Goal: Find specific page/section: Find specific page/section

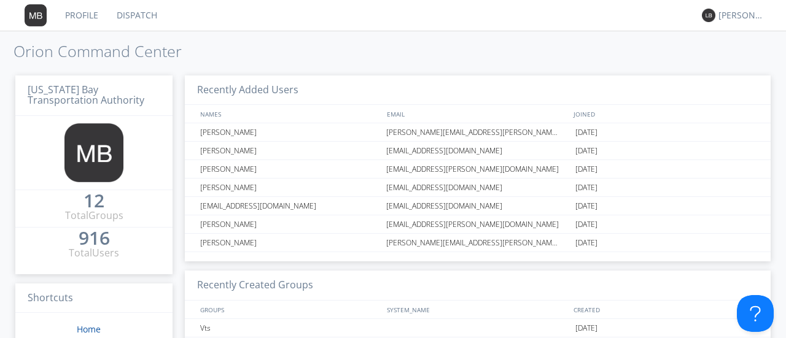
scroll to position [118, 0]
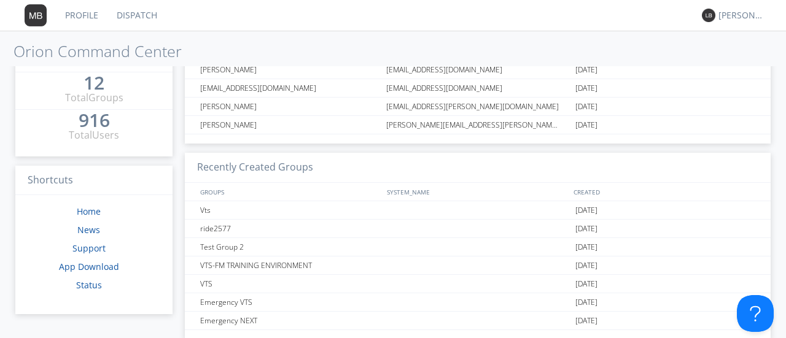
click at [135, 10] on link "Dispatch" at bounding box center [136, 15] width 59 height 31
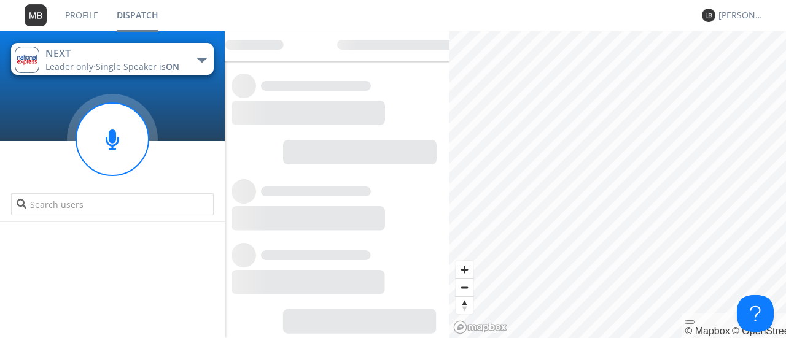
click at [734, 17] on div "[PERSON_NAME]" at bounding box center [741, 15] width 46 height 12
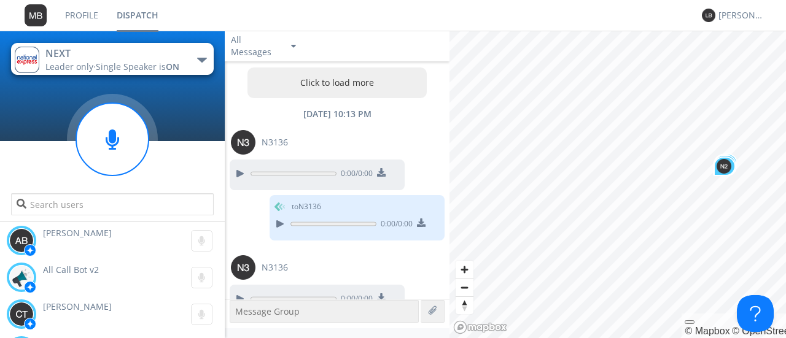
click at [743, 6] on div "[PERSON_NAME]" at bounding box center [731, 15] width 60 height 31
click at [743, 15] on div "[PERSON_NAME]" at bounding box center [741, 15] width 46 height 12
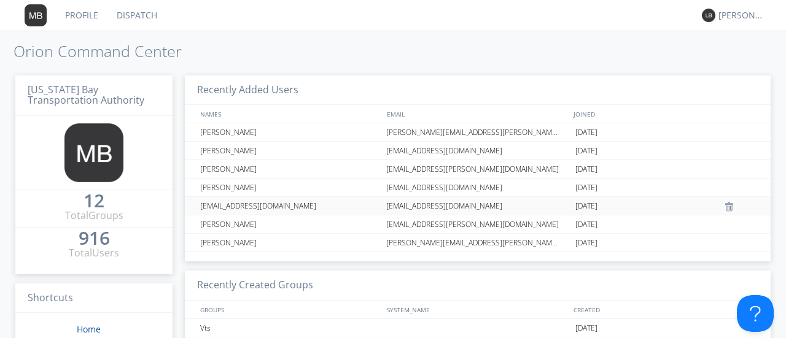
scroll to position [118, 0]
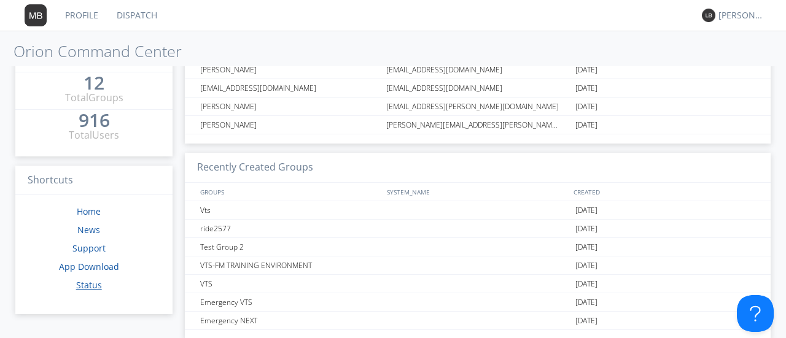
click at [88, 289] on link "Status" at bounding box center [89, 285] width 26 height 12
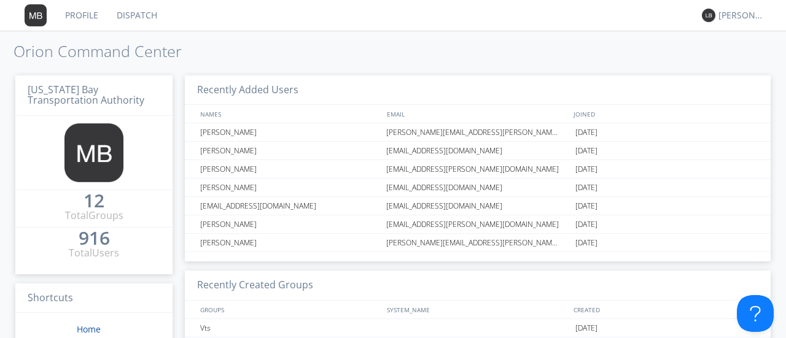
click at [80, 12] on link "Profile" at bounding box center [82, 15] width 52 height 31
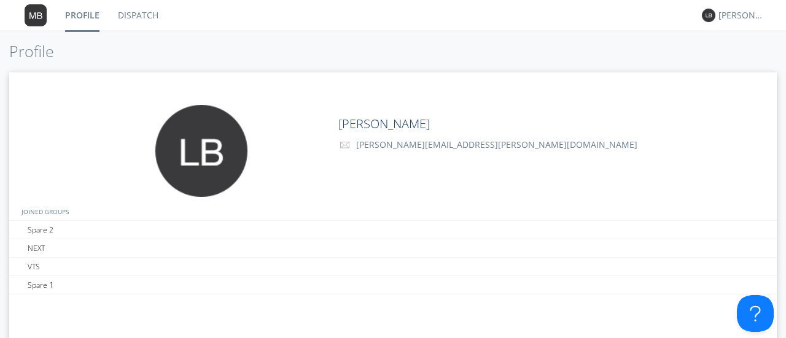
drag, startPoint x: 74, startPoint y: 15, endPoint x: 25, endPoint y: 13, distance: 49.2
click at [140, 13] on link "Dispatch" at bounding box center [138, 15] width 59 height 31
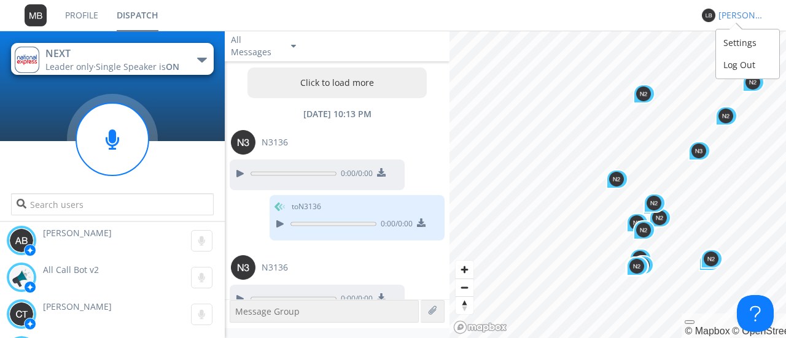
click at [731, 12] on div "[PERSON_NAME]" at bounding box center [741, 15] width 46 height 12
click at [661, 30] on nav "Profile Dispatch option Settings focused, 1 of 2. 2 results available. Use Up a…" at bounding box center [393, 15] width 786 height 31
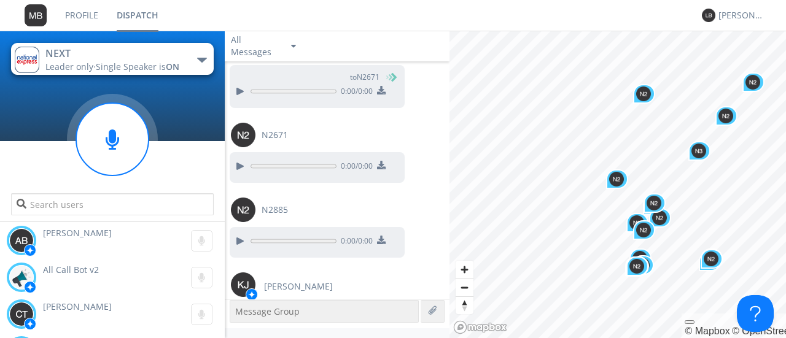
scroll to position [1335, 0]
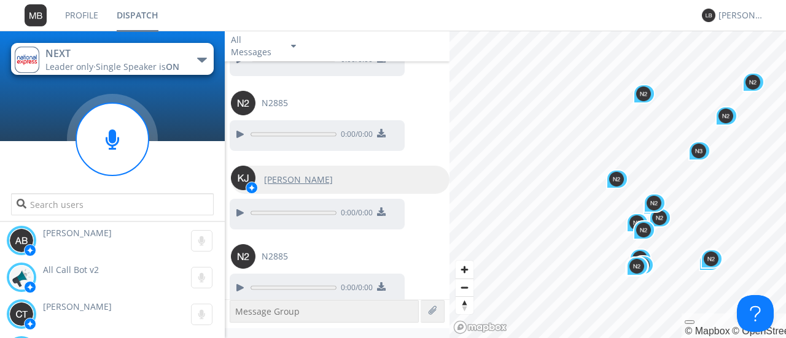
drag, startPoint x: 761, startPoint y: 1, endPoint x: 440, endPoint y: 166, distance: 361.2
click at [440, 166] on div "[PERSON_NAME]" at bounding box center [340, 180] width 218 height 28
type input "[PERSON_NAME]"
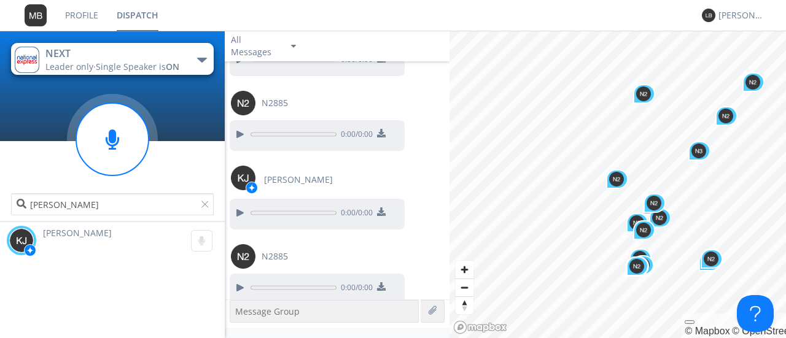
click at [202, 202] on div at bounding box center [207, 207] width 12 height 12
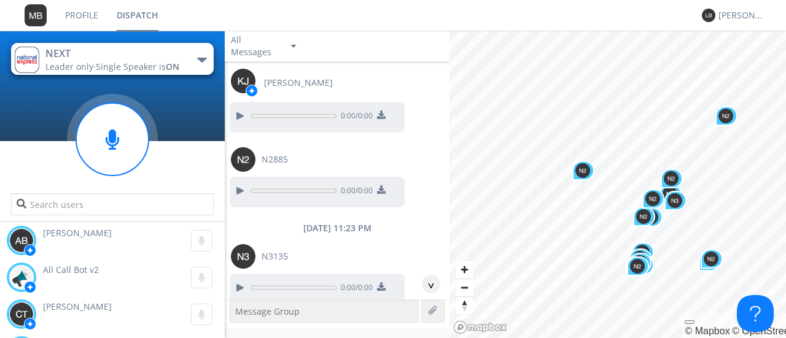
scroll to position [1597, 0]
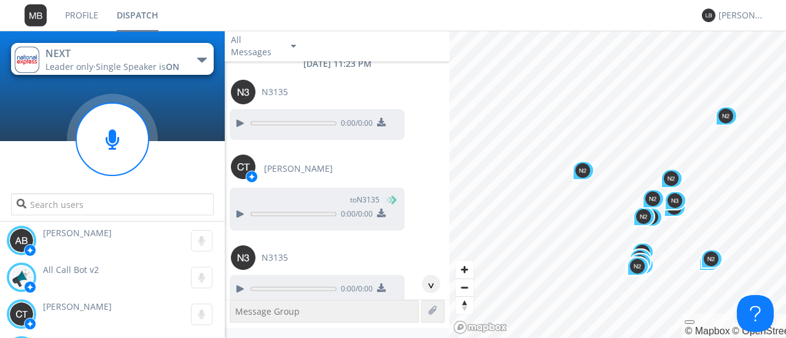
click at [427, 214] on div "to N3135 0:00 / 0:00" at bounding box center [340, 212] width 220 height 48
click at [407, 191] on div "to N3135 0:00 / 0:00" at bounding box center [340, 212] width 220 height 48
click at [236, 282] on div at bounding box center [239, 289] width 15 height 15
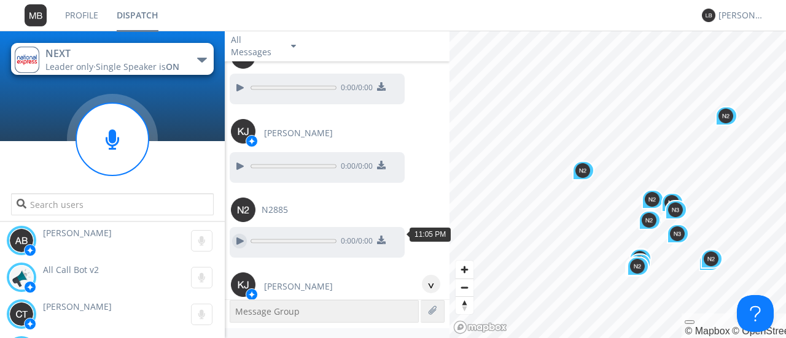
click at [236, 234] on div at bounding box center [239, 241] width 15 height 15
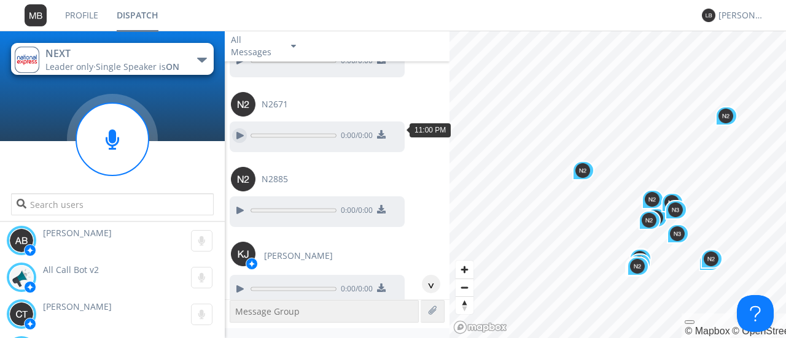
click at [245, 129] on div at bounding box center [239, 135] width 15 height 15
